Goal: Navigation & Orientation: Find specific page/section

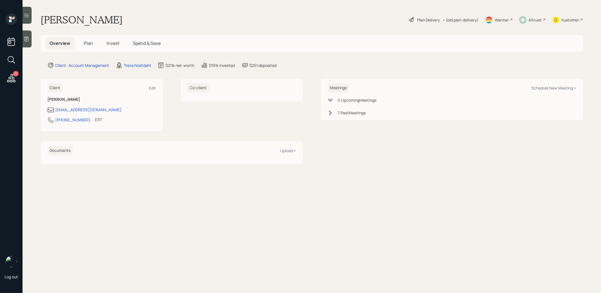
click at [140, 43] on span "Spend & Save" at bounding box center [147, 43] width 28 height 6
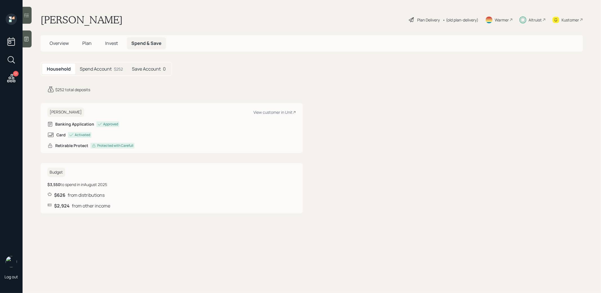
click at [84, 43] on span "Plan" at bounding box center [86, 43] width 9 height 6
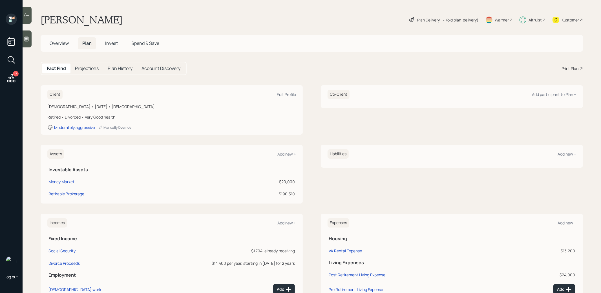
click at [114, 42] on span "Invest" at bounding box center [111, 43] width 13 height 6
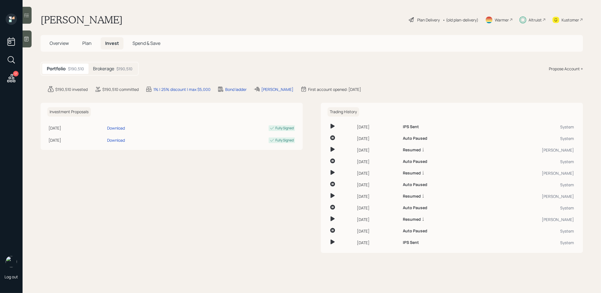
click at [112, 71] on h5 "Brokerage" at bounding box center [103, 68] width 21 height 5
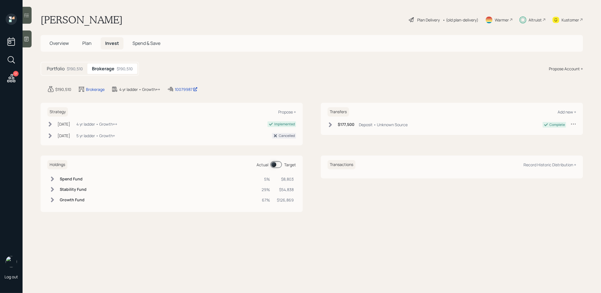
click at [272, 164] on span at bounding box center [276, 164] width 12 height 7
